Goal: Transaction & Acquisition: Subscribe to service/newsletter

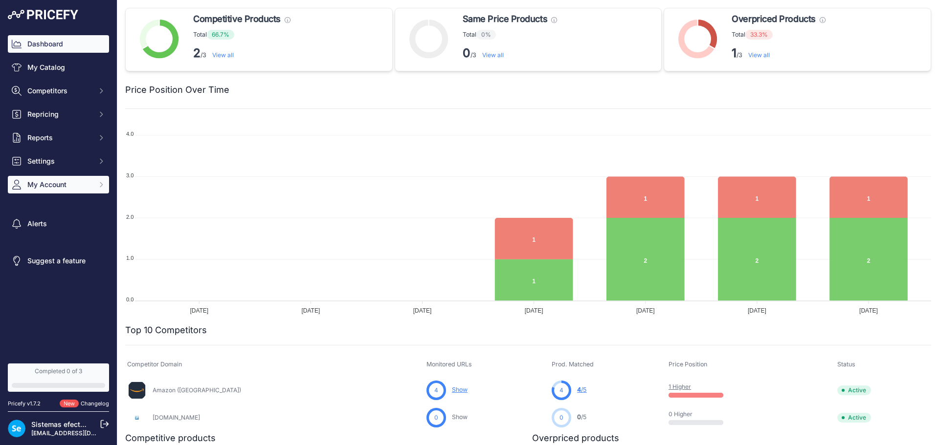
click at [58, 187] on span "My Account" at bounding box center [59, 185] width 64 height 10
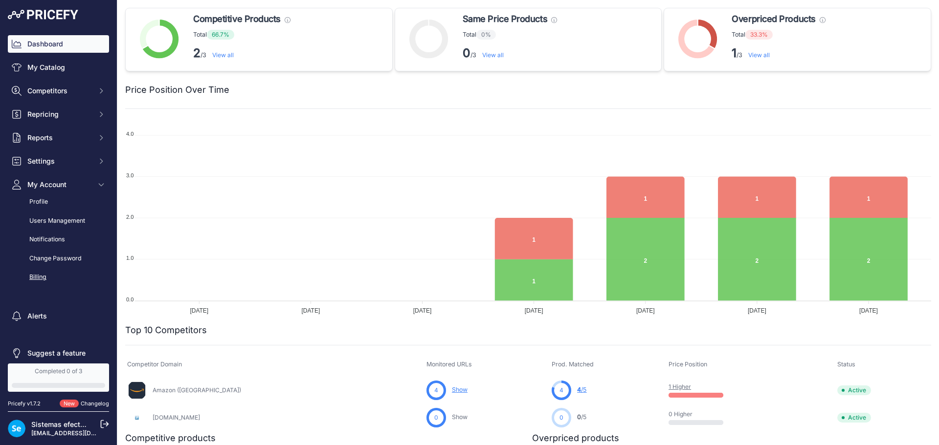
click at [44, 271] on link "Billing" at bounding box center [58, 277] width 101 height 17
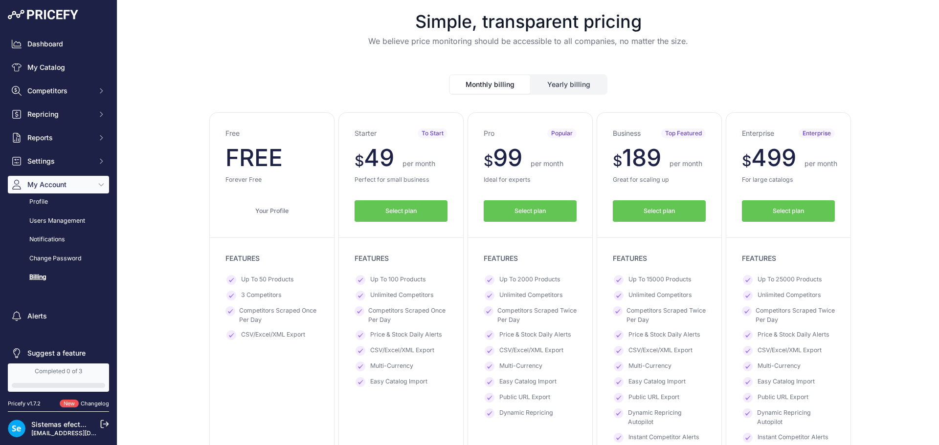
click at [502, 204] on button "Select plan" at bounding box center [530, 211] width 93 height 22
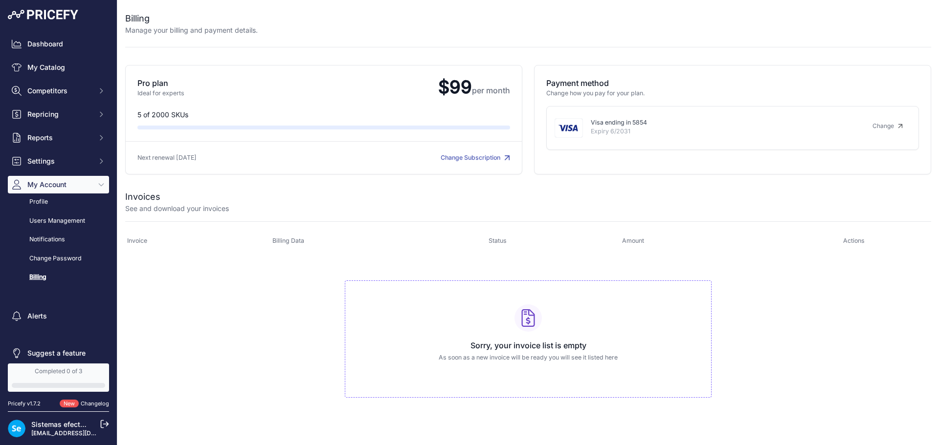
click at [441, 212] on div "See and download your invoices" at bounding box center [528, 209] width 806 height 10
